Goal: Task Accomplishment & Management: Use online tool/utility

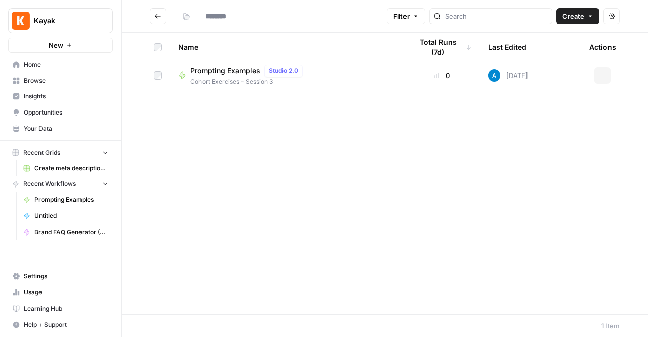
type input "**********"
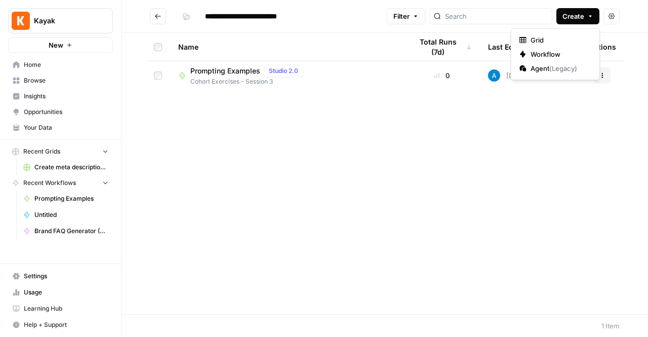
click at [576, 17] on span "Create" at bounding box center [573, 16] width 22 height 10
click at [548, 54] on span "Workflow" at bounding box center [558, 54] width 57 height 10
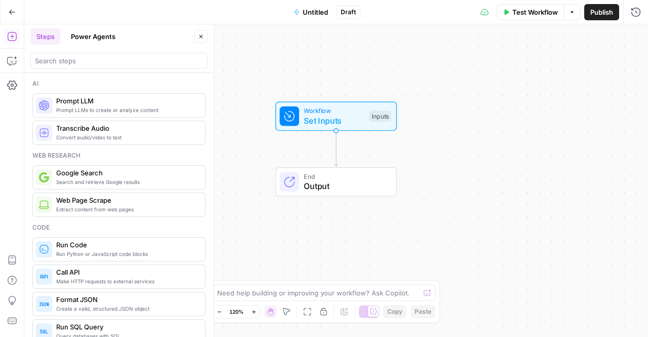
click at [313, 14] on span "Untitled" at bounding box center [315, 12] width 25 height 10
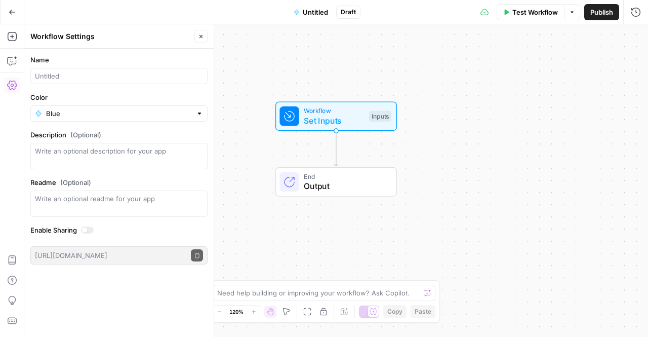
click at [117, 97] on label "Color" at bounding box center [118, 97] width 177 height 10
click at [117, 108] on input "Blue" at bounding box center [119, 113] width 146 height 10
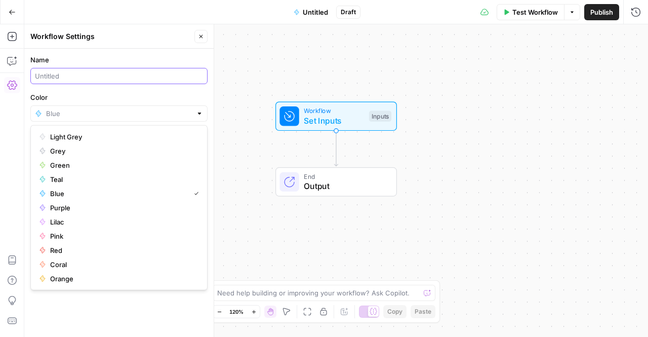
type input "Blue"
click at [114, 79] on input "Name" at bounding box center [119, 76] width 168 height 10
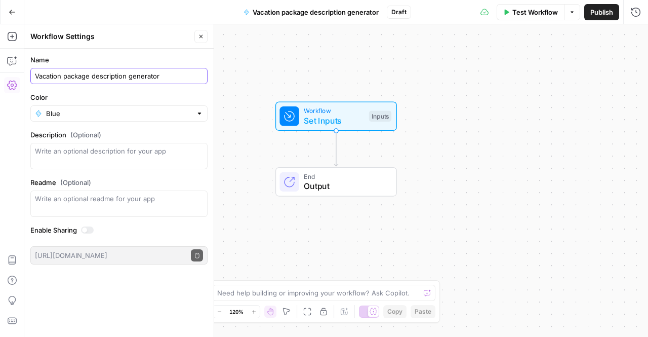
type input "Vacation package description generator"
click at [295, 227] on div "Workflow Set Inputs Inputs End Output" at bounding box center [336, 180] width 624 height 312
click at [203, 42] on button "Close" at bounding box center [200, 36] width 13 height 13
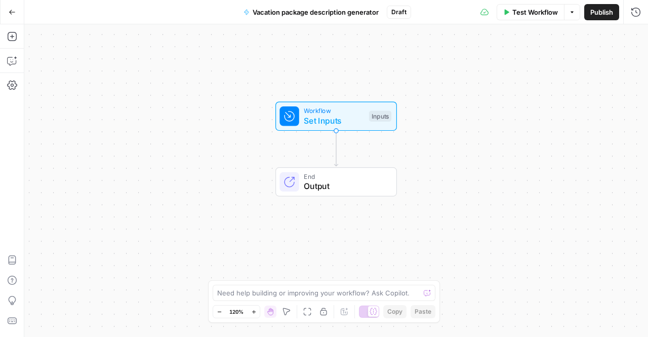
click at [177, 142] on div "Workflow Set Inputs Inputs End Output" at bounding box center [336, 180] width 624 height 312
click at [385, 118] on div "Inputs" at bounding box center [380, 116] width 22 height 11
click at [598, 65] on button "Add Field" at bounding box center [538, 69] width 169 height 16
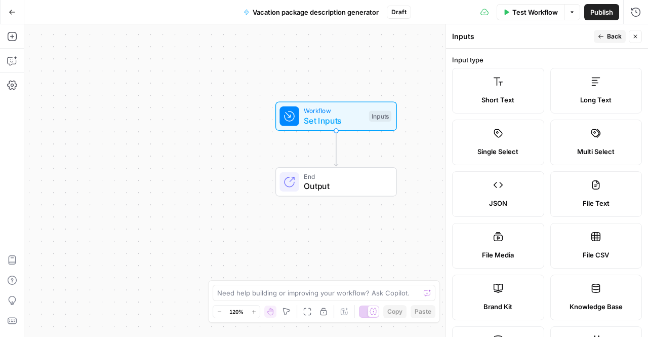
scroll to position [43, 0]
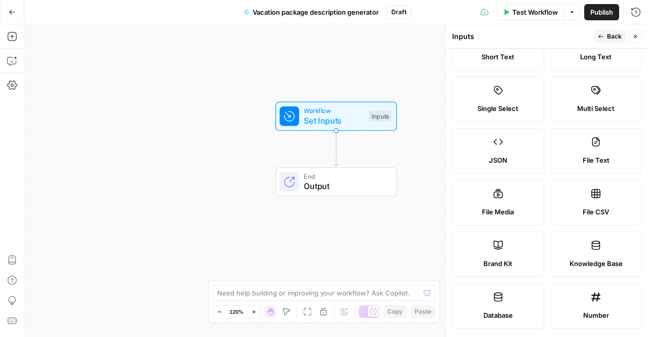
click at [499, 258] on span "Brand Kit" at bounding box center [497, 263] width 29 height 10
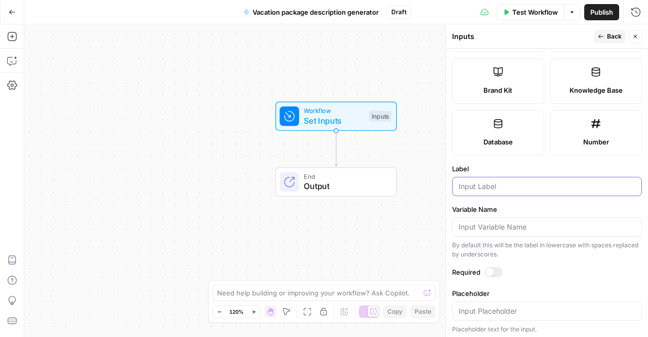
click at [511, 181] on input "Label" at bounding box center [547, 186] width 177 height 10
type input "Brandkit"
click at [635, 36] on icon "button" at bounding box center [636, 37] width 4 height 4
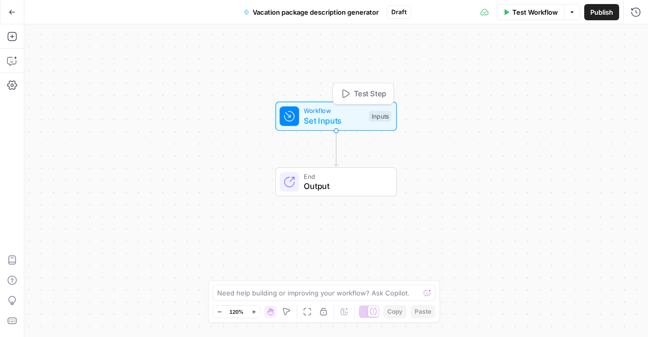
click at [382, 114] on div "Inputs" at bounding box center [380, 116] width 22 height 11
click at [618, 152] on form "Brandkit (Optional) edit field Delete group Add Field Options" at bounding box center [547, 193] width 202 height 288
click at [492, 107] on button "Add Field" at bounding box center [538, 113] width 169 height 16
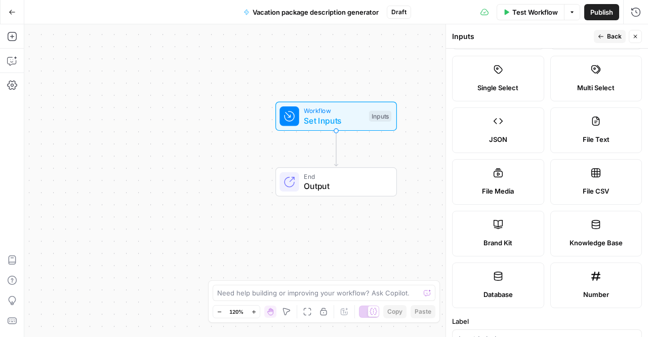
scroll to position [0, 0]
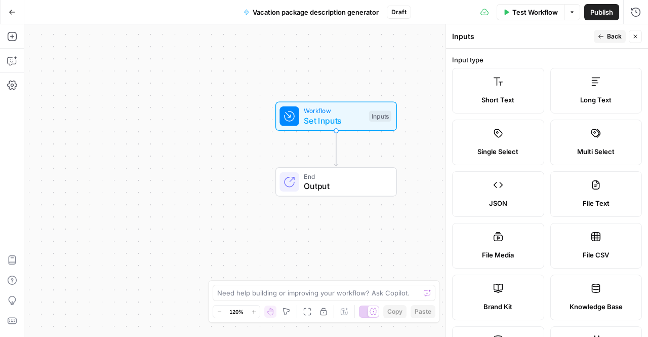
click at [414, 215] on div "Workflow Set Inputs Inputs End Output" at bounding box center [336, 180] width 624 height 312
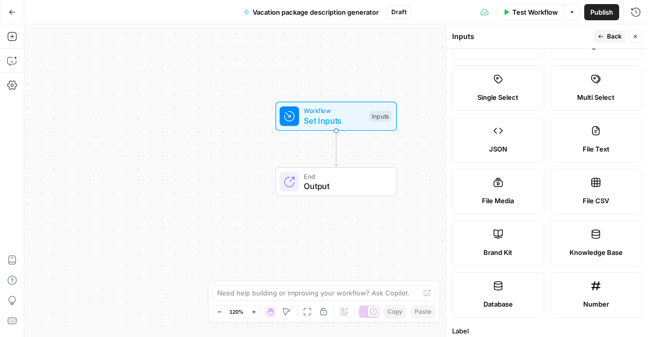
scroll to position [57, 0]
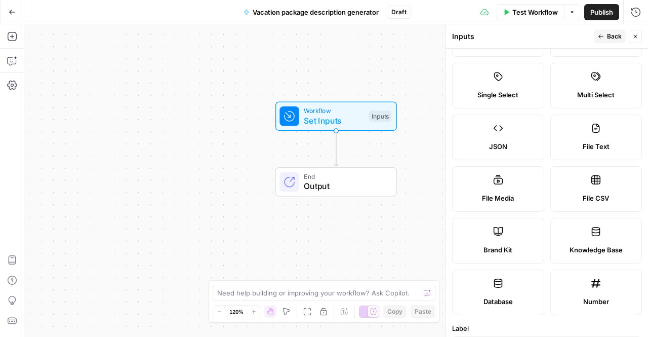
click at [199, 158] on div "Workflow Set Inputs Inputs End Output" at bounding box center [336, 180] width 624 height 312
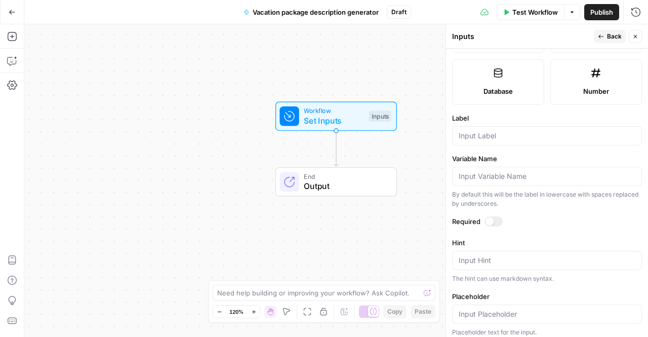
scroll to position [266, 0]
click at [541, 138] on input "Label" at bounding box center [547, 136] width 177 height 10
type input "i"
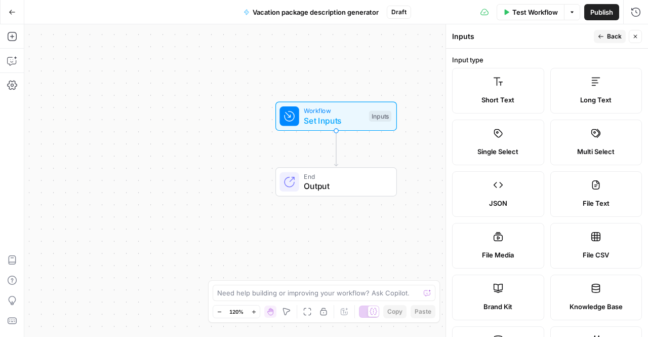
type input "City"
click at [151, 164] on div "Workflow Set Inputs Inputs End Output" at bounding box center [336, 180] width 624 height 312
click at [13, 37] on icon "button" at bounding box center [12, 36] width 10 height 10
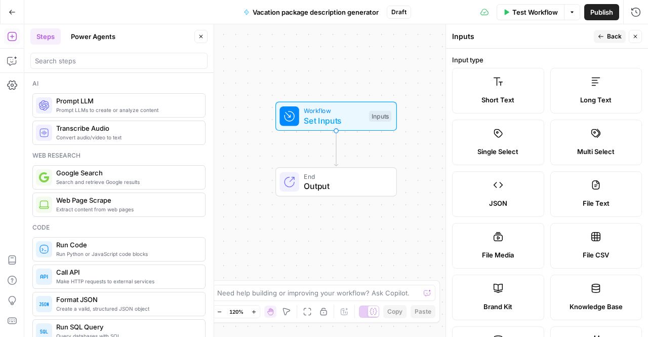
click at [157, 106] on span "Prompt LLMs to create or analyze content" at bounding box center [126, 110] width 141 height 8
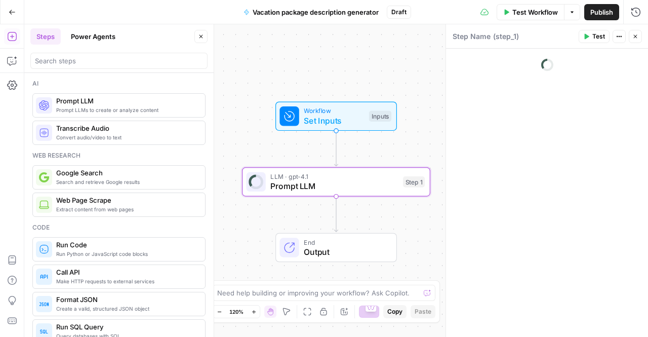
type textarea "Prompt LLM"
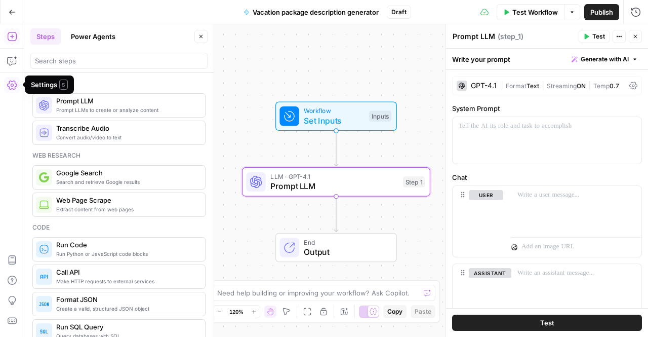
click at [11, 81] on icon "button" at bounding box center [12, 85] width 10 height 10
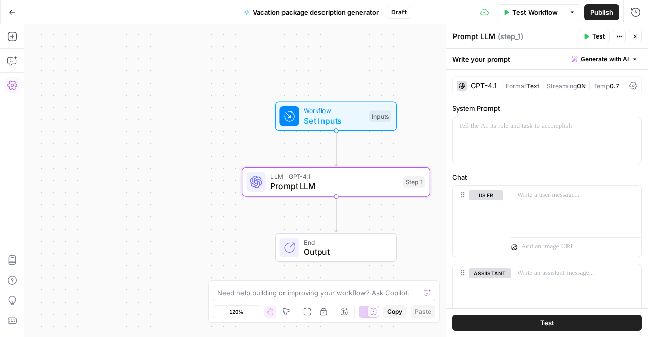
click at [11, 81] on icon "button" at bounding box center [12, 85] width 10 height 10
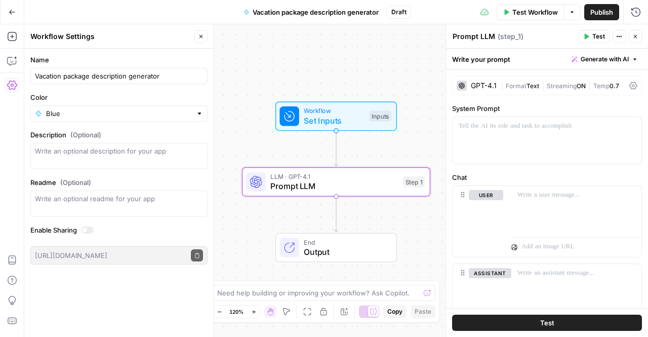
click at [637, 32] on button "Close" at bounding box center [635, 36] width 13 height 13
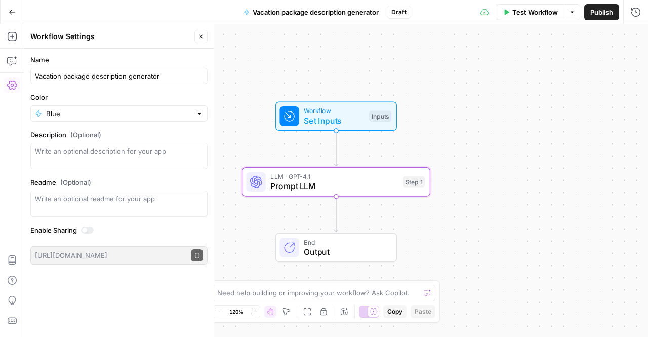
click at [10, 84] on icon "button" at bounding box center [12, 85] width 10 height 10
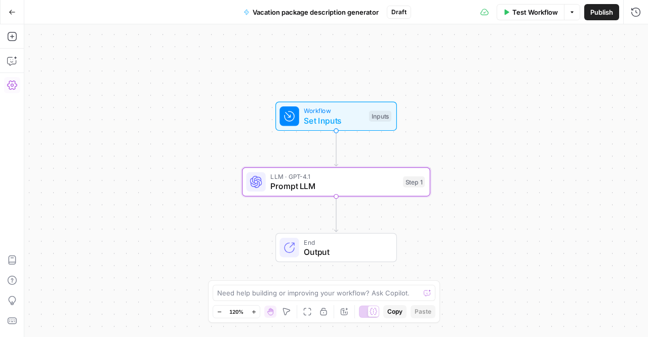
click at [10, 84] on icon "button" at bounding box center [12, 85] width 10 height 10
